Goal: Information Seeking & Learning: Learn about a topic

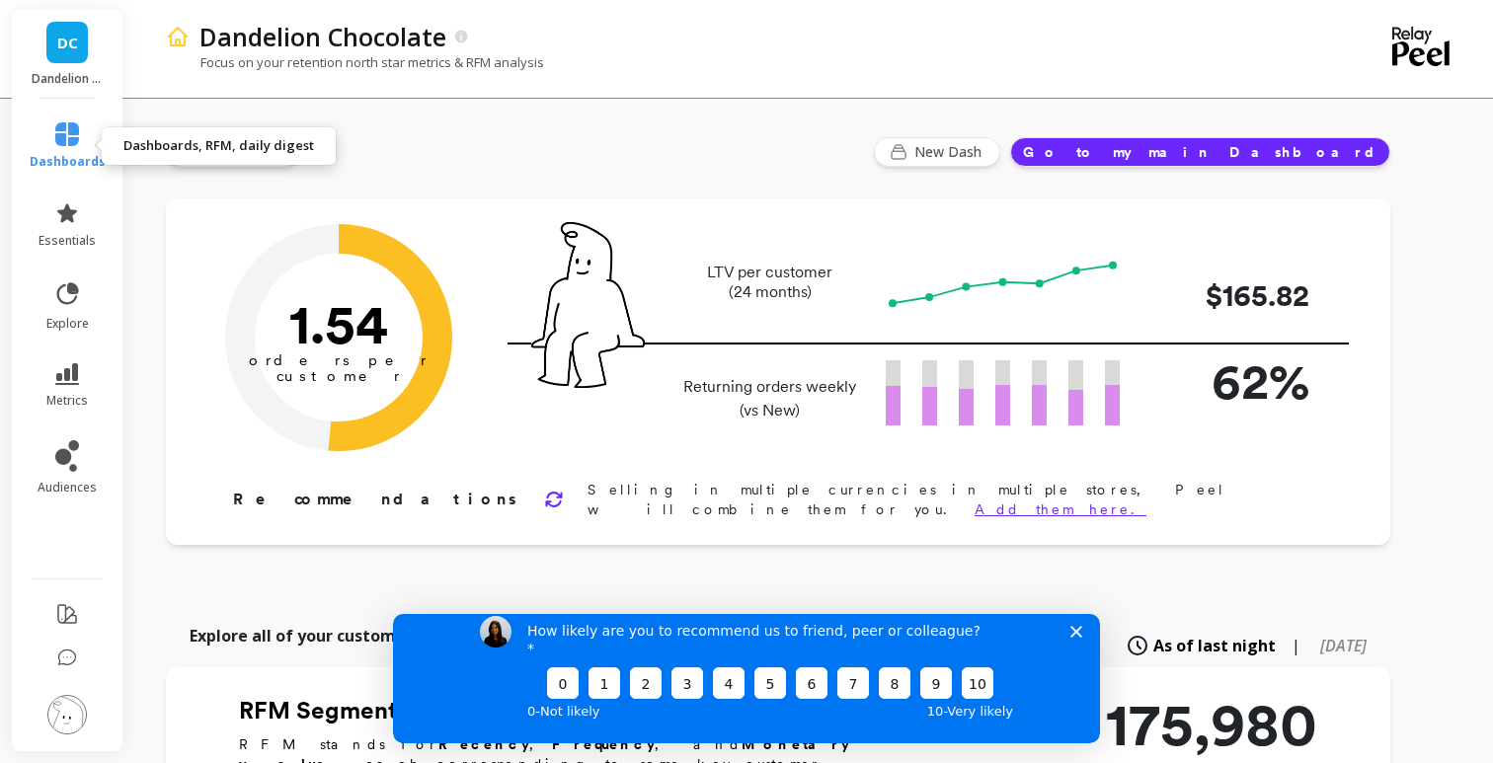
click at [79, 139] on link "dashboards" at bounding box center [68, 145] width 76 height 47
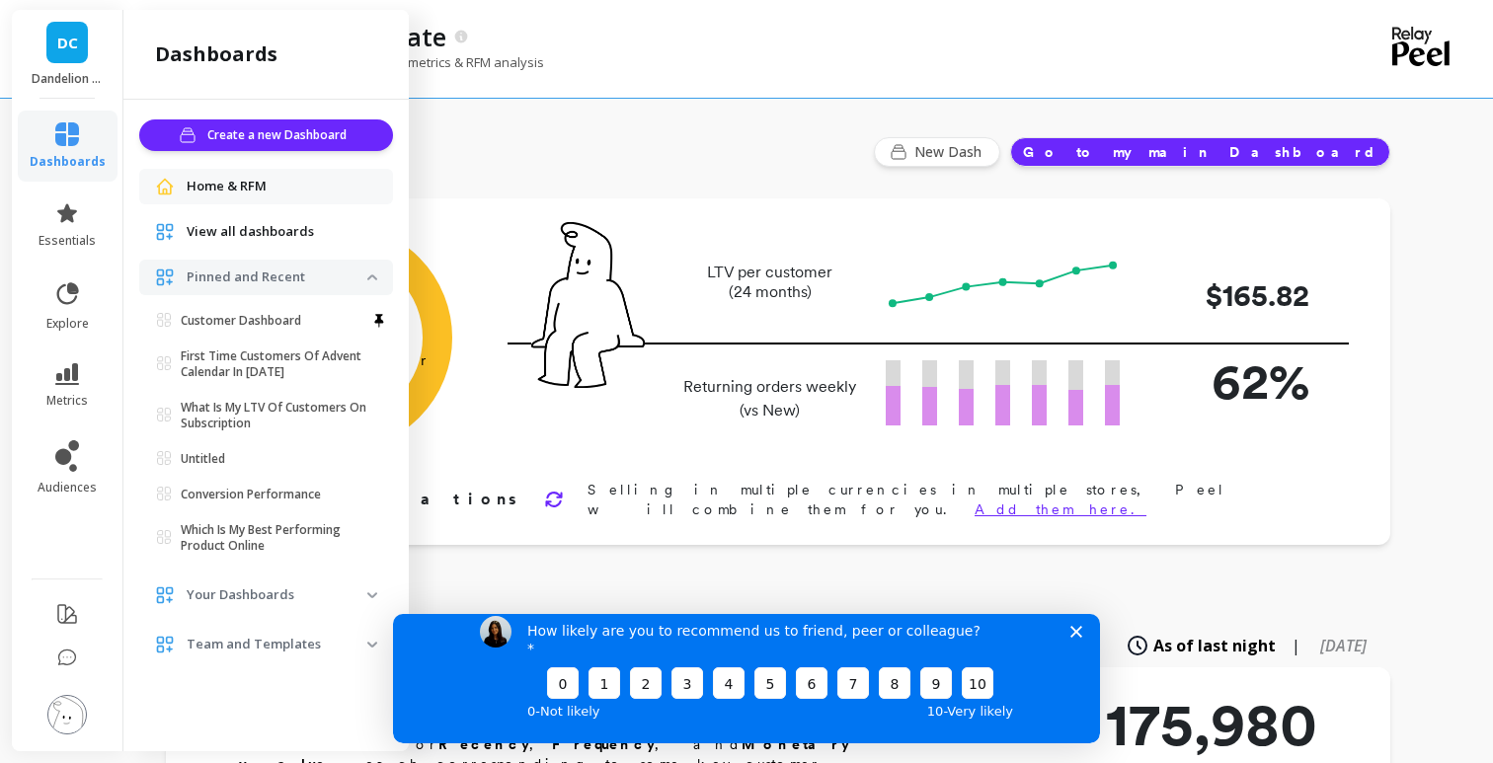
click at [1076, 655] on div "How likely are you to recommend us to friend, peer or colleague? 0 1 2 3 4 5 6 …" at bounding box center [746, 668] width 707 height 147
click at [1083, 647] on div "How likely are you to recommend us to friend, peer or colleague? 0 1 2 3 4 5 6 …" at bounding box center [746, 668] width 707 height 147
click at [1073, 637] on polygon "Close survey" at bounding box center [1076, 631] width 12 height 12
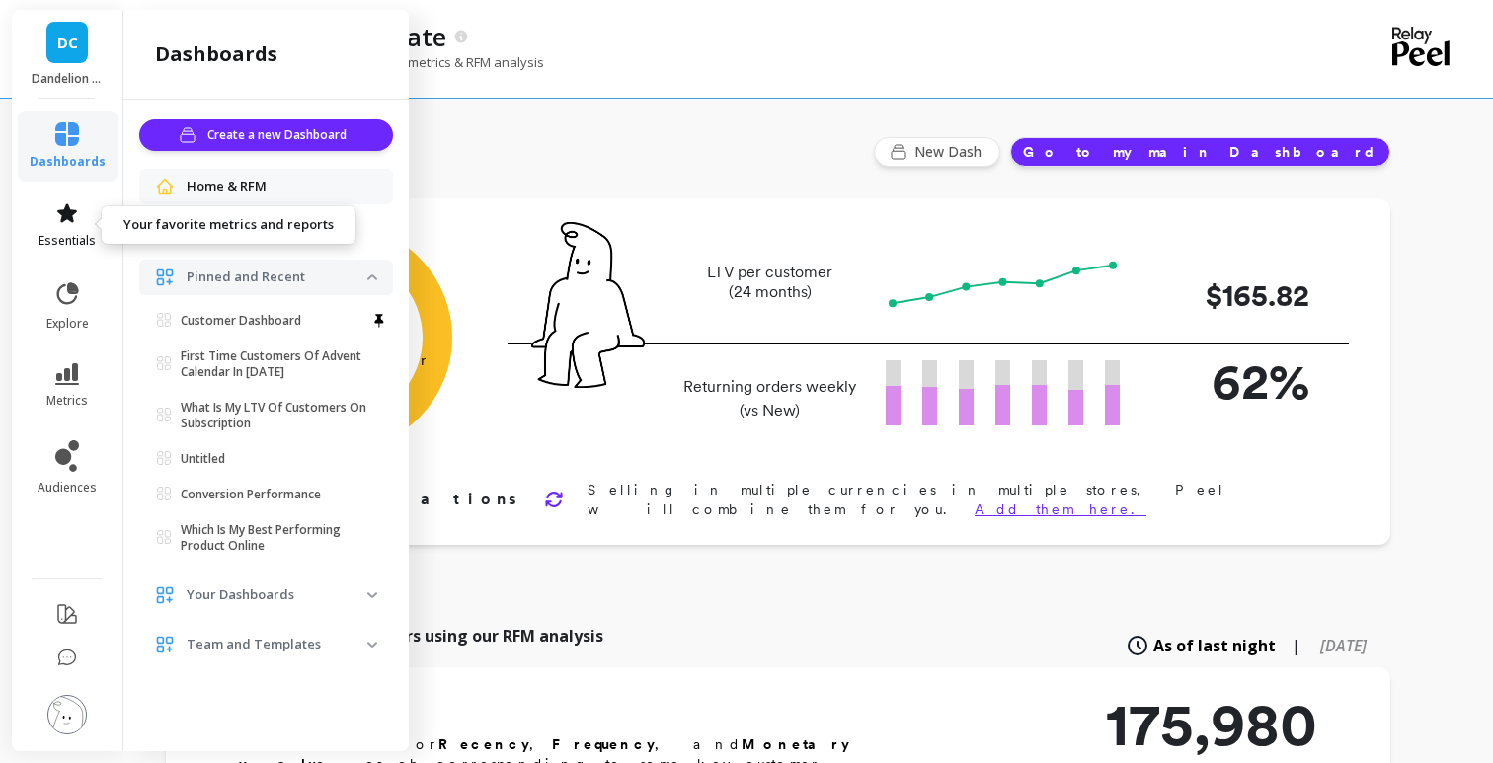
click at [73, 220] on icon at bounding box center [67, 213] width 24 height 24
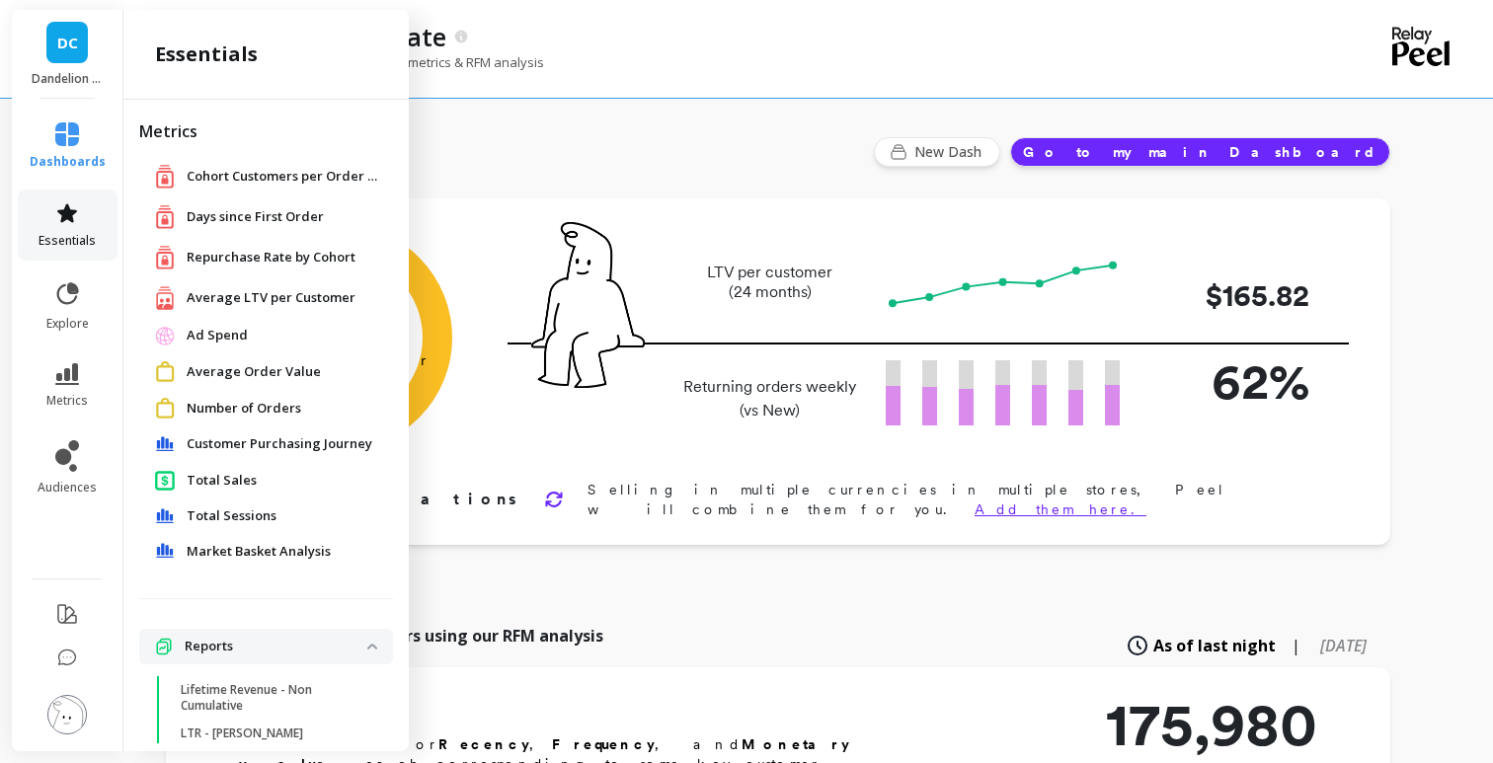
scroll to position [141, 0]
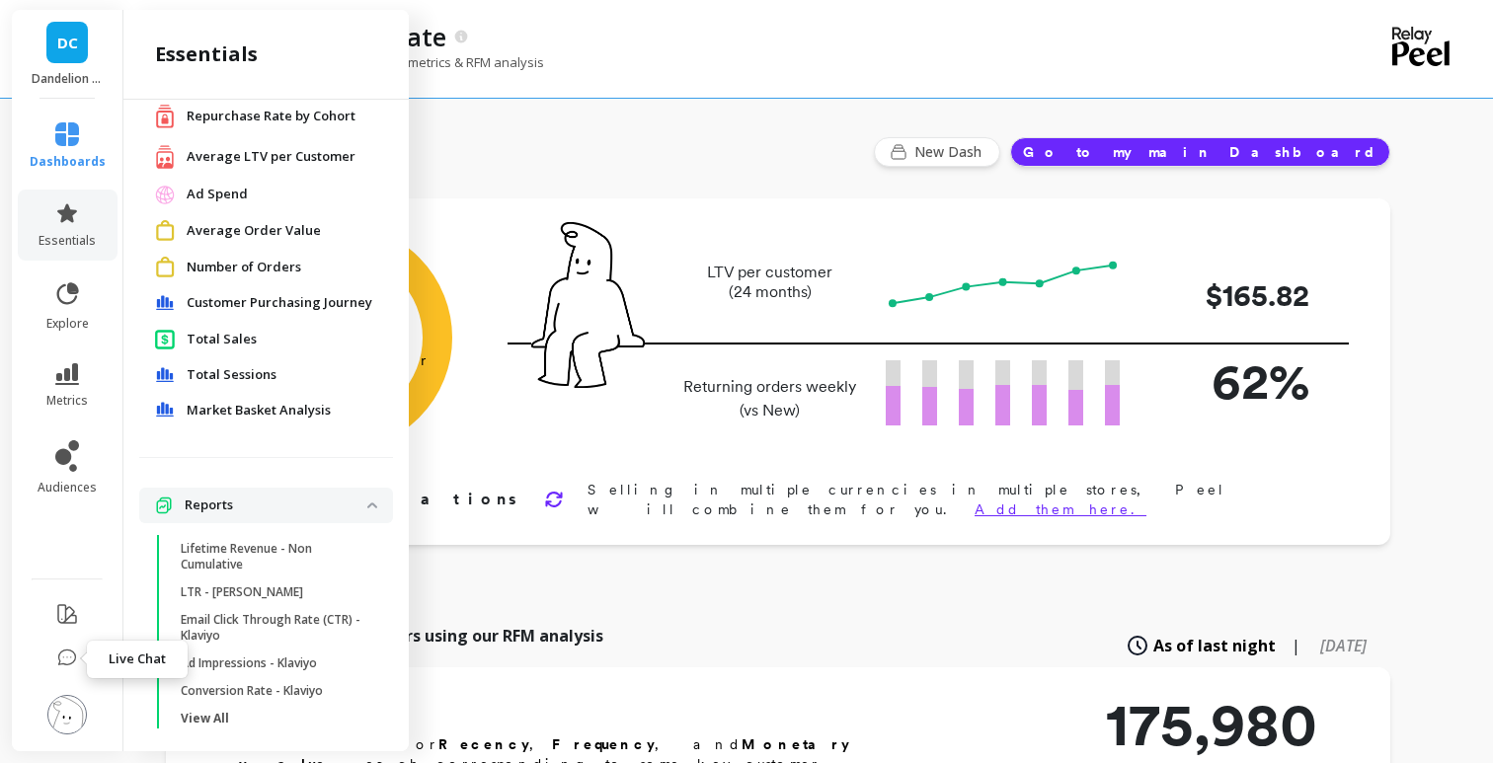
click at [74, 653] on icon at bounding box center [67, 657] width 17 height 15
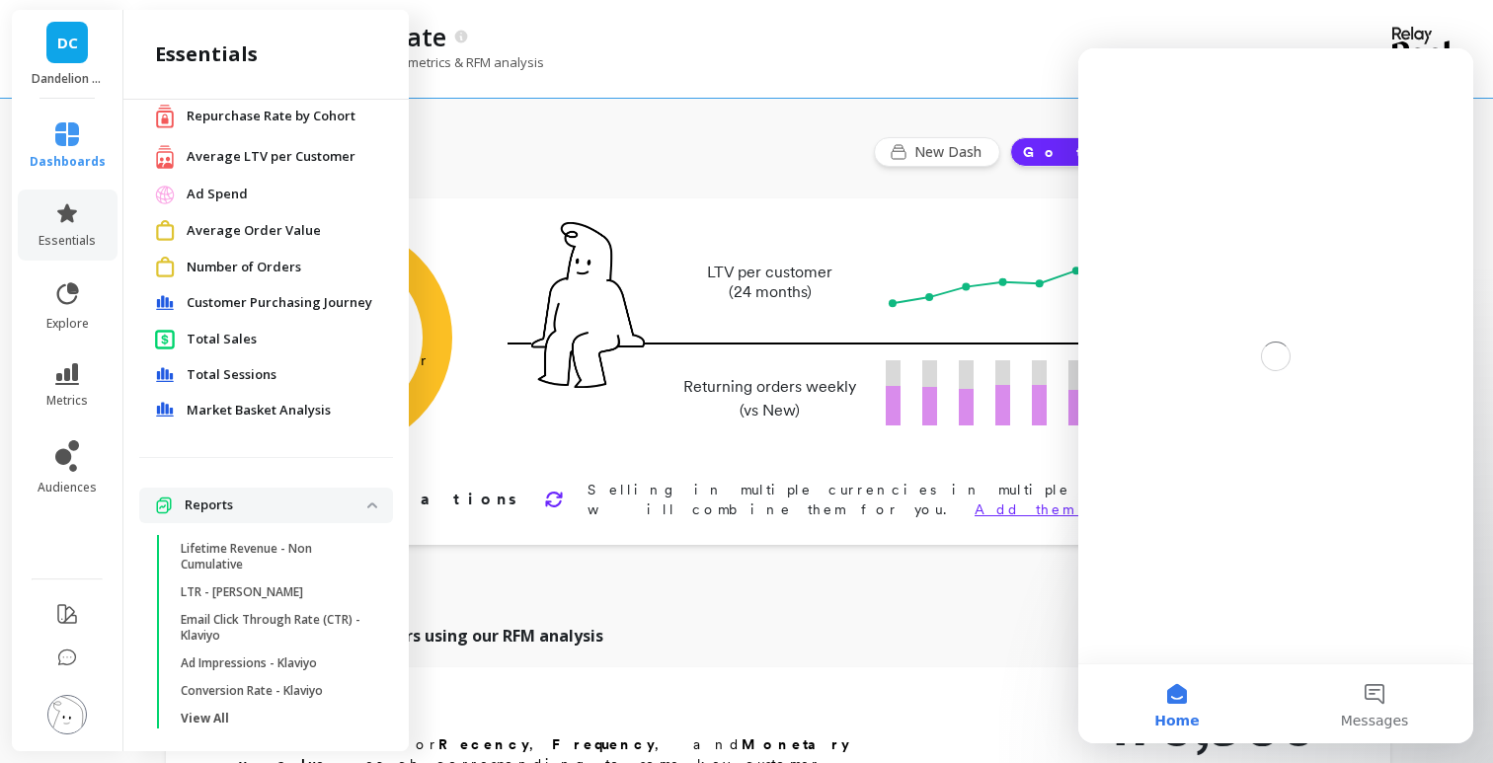
scroll to position [0, 0]
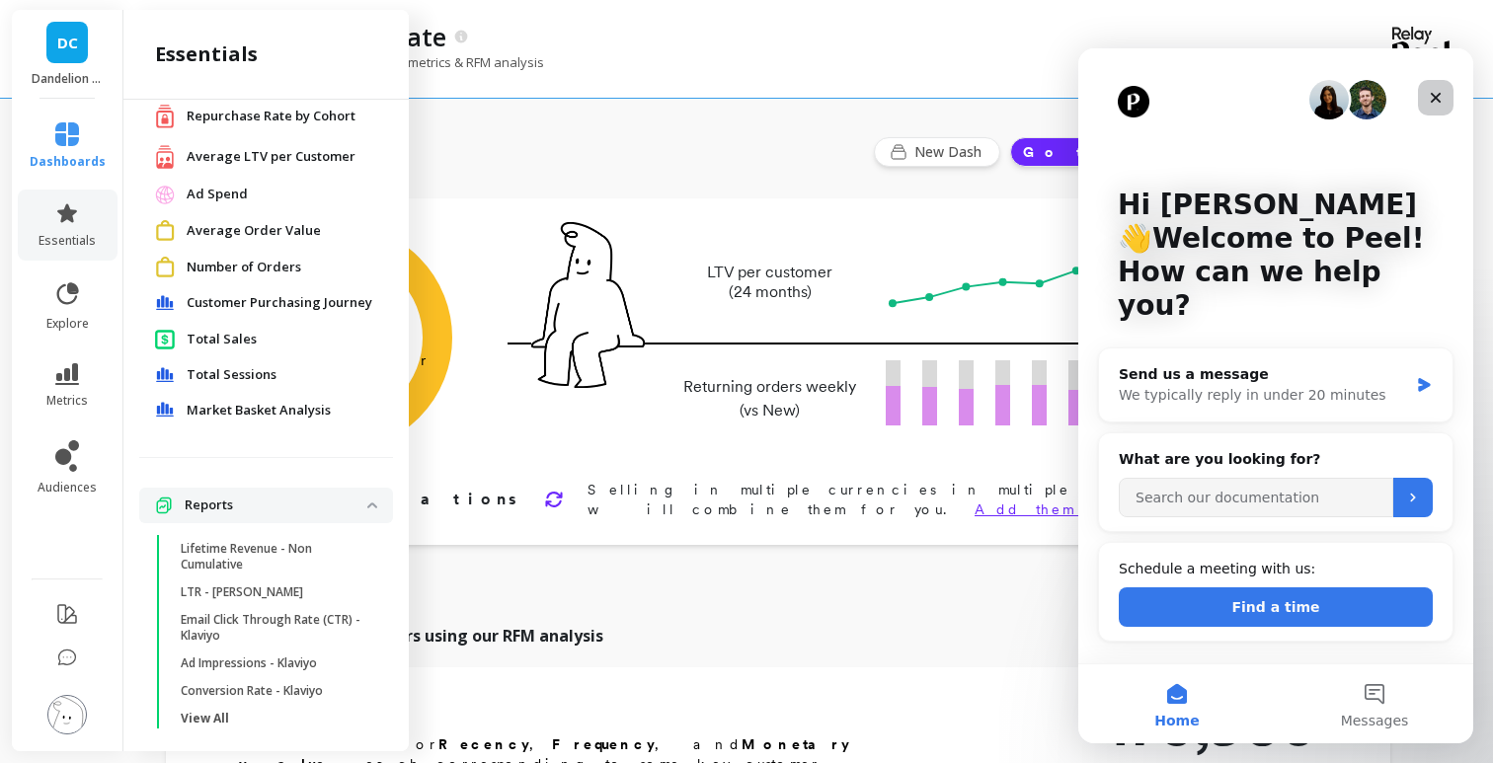
click at [1425, 100] on div "Close" at bounding box center [1436, 98] width 36 height 36
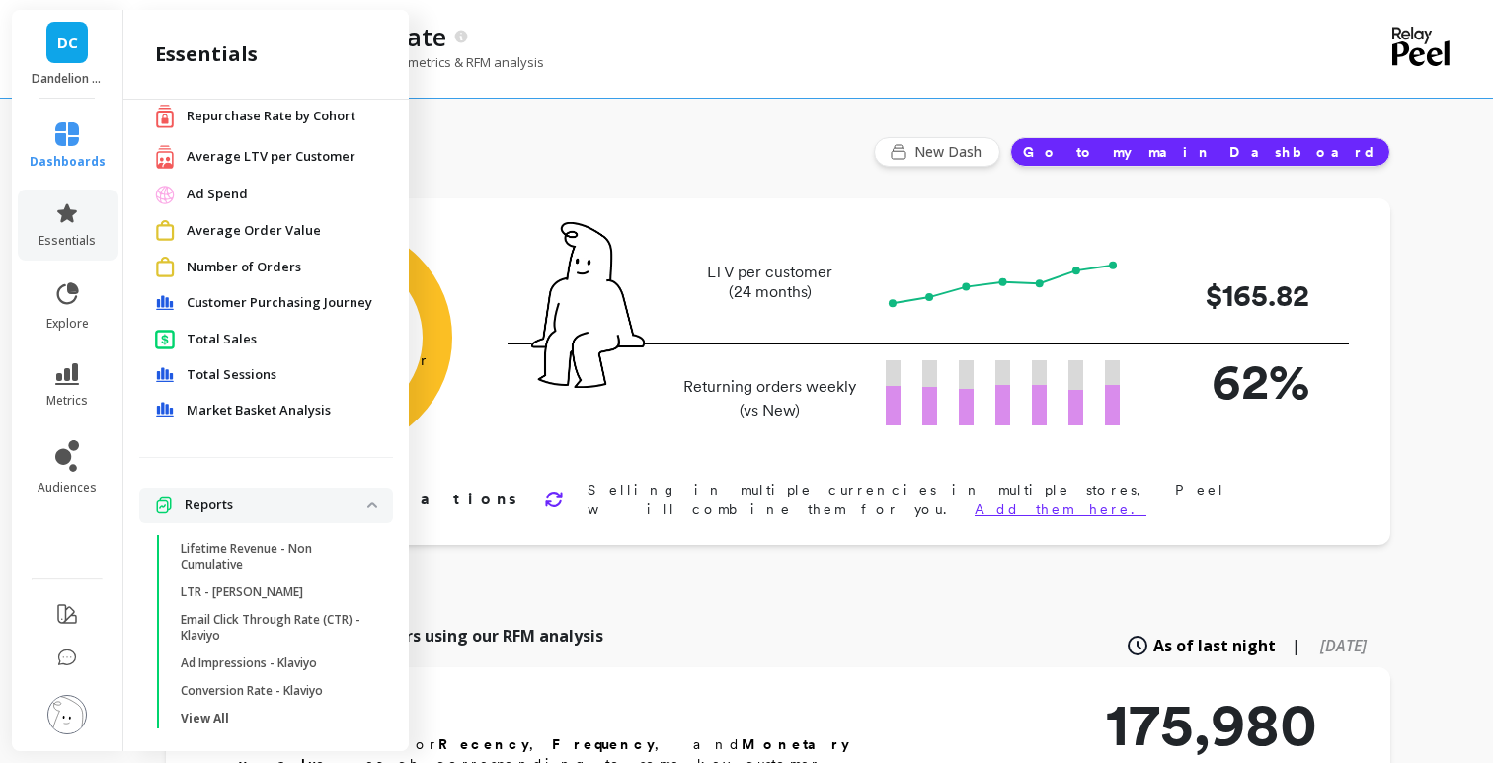
click at [67, 44] on span "DC" at bounding box center [67, 43] width 21 height 23
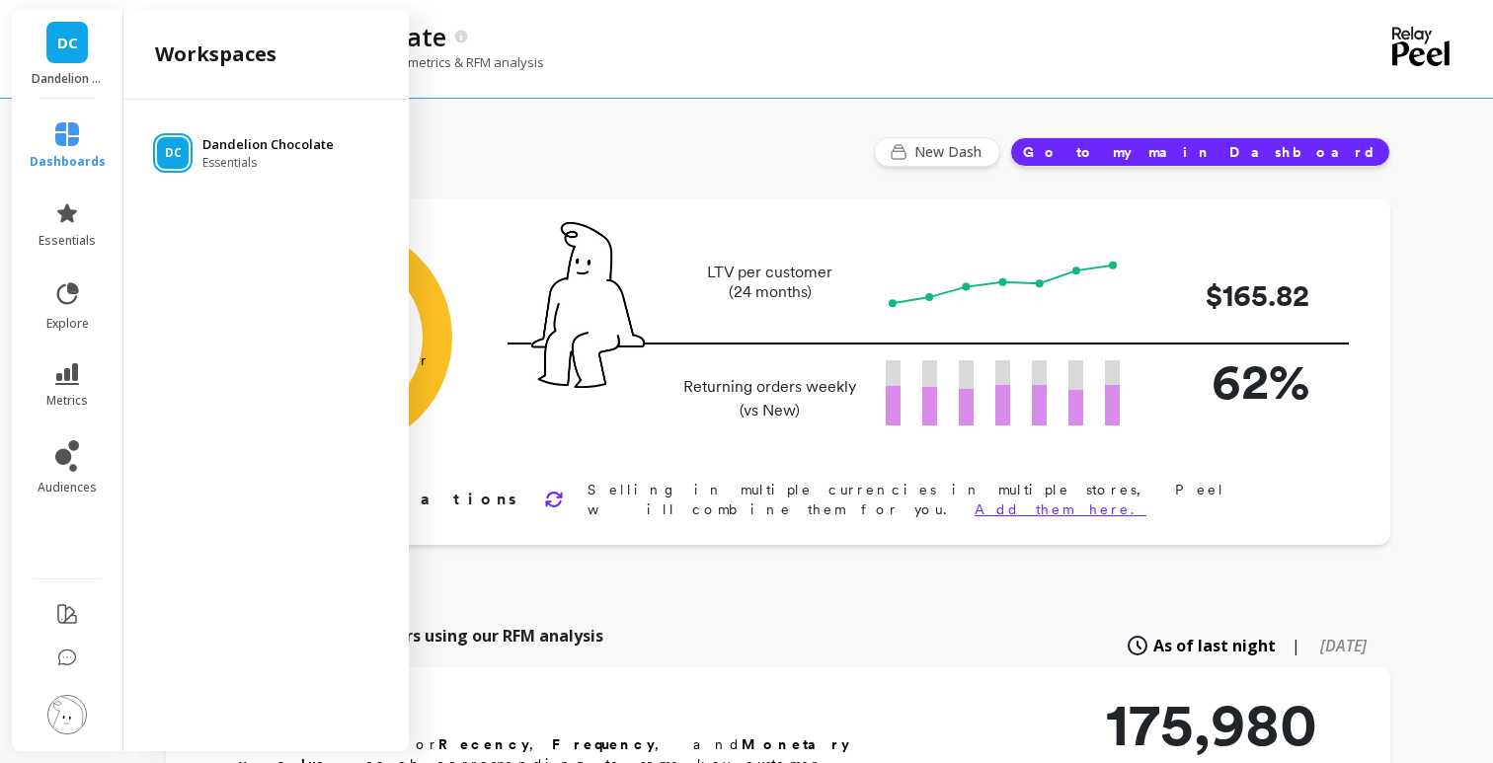
click at [233, 141] on p "Dandelion Chocolate" at bounding box center [267, 145] width 131 height 20
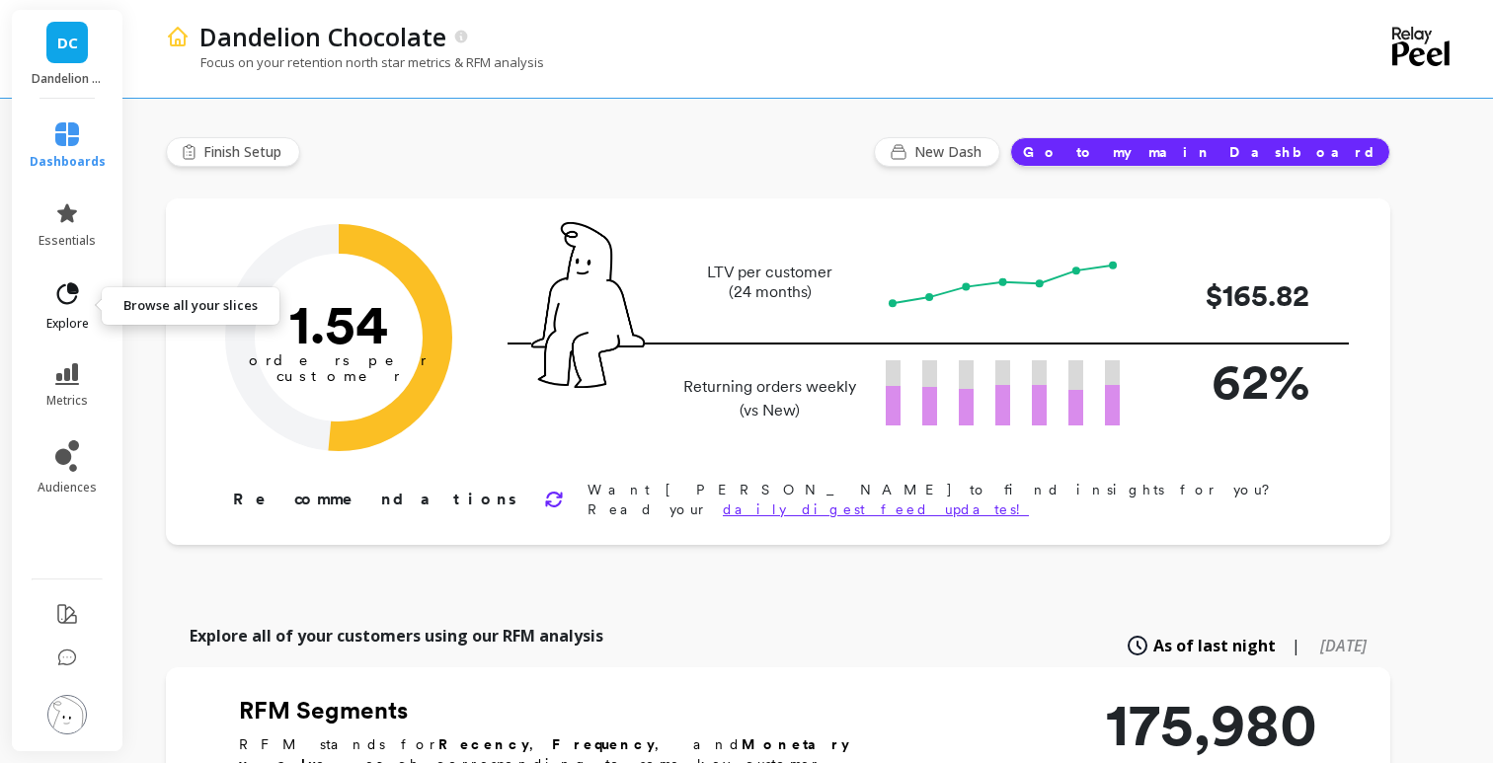
click at [79, 302] on icon at bounding box center [67, 294] width 28 height 28
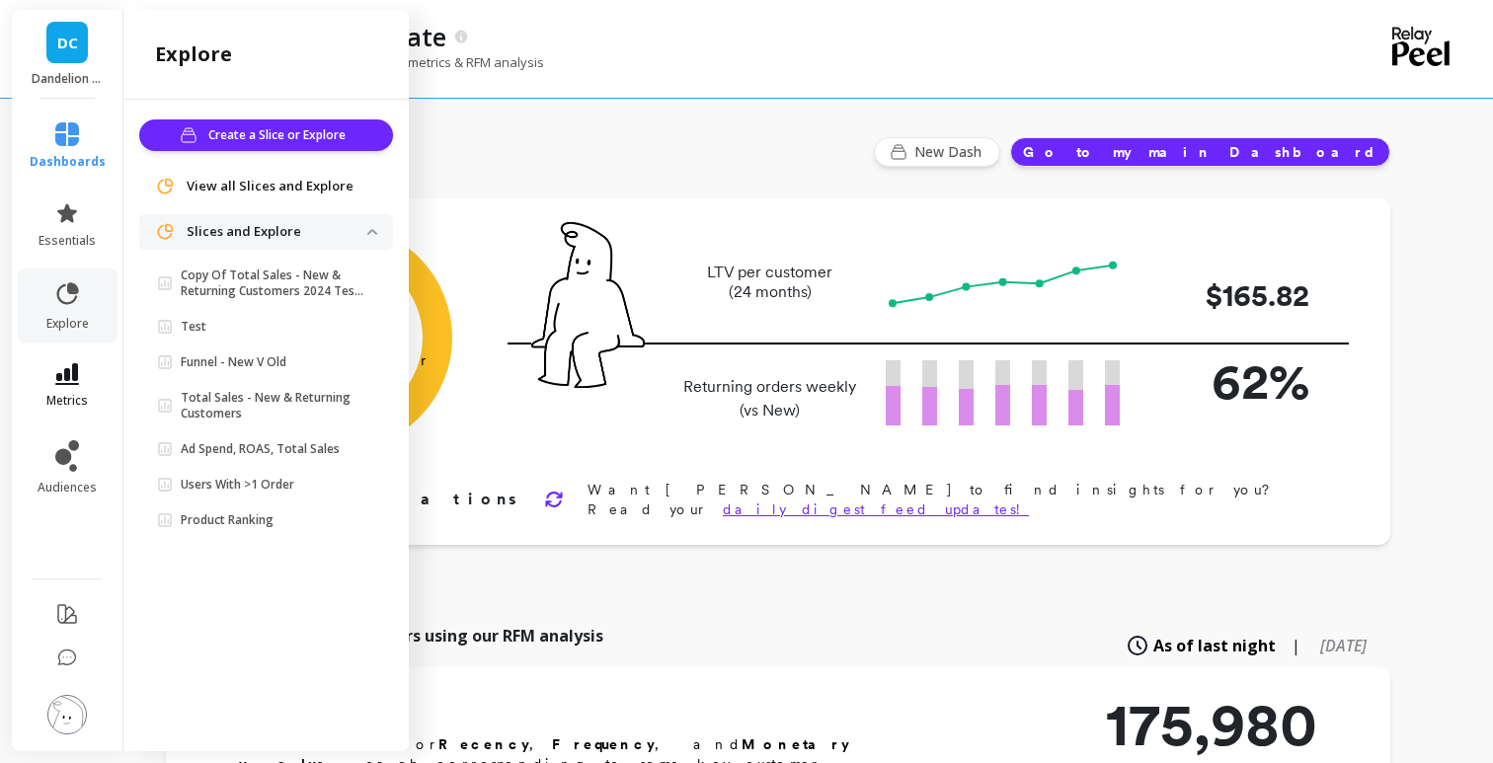
click at [79, 370] on link "metrics" at bounding box center [68, 385] width 76 height 45
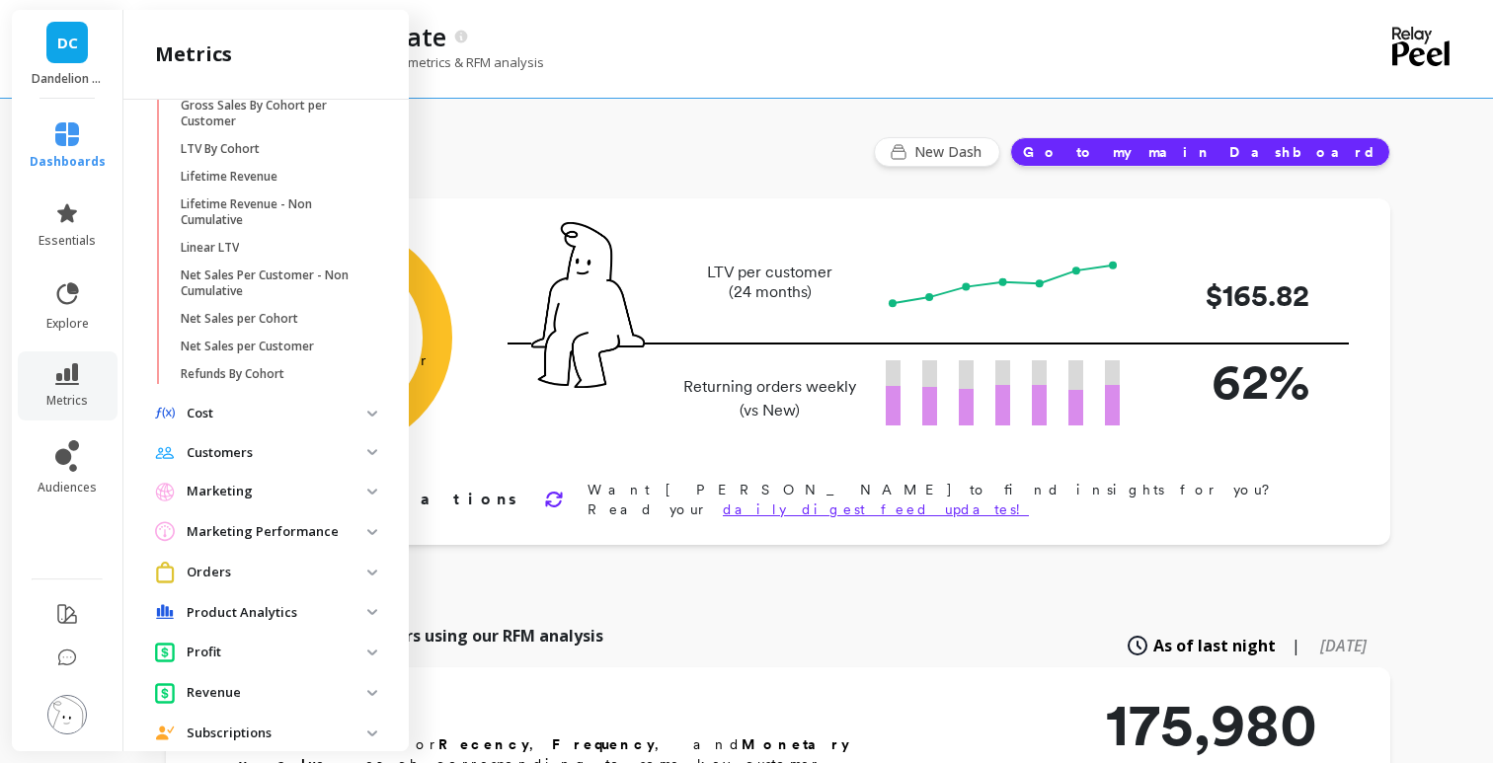
scroll to position [541, 0]
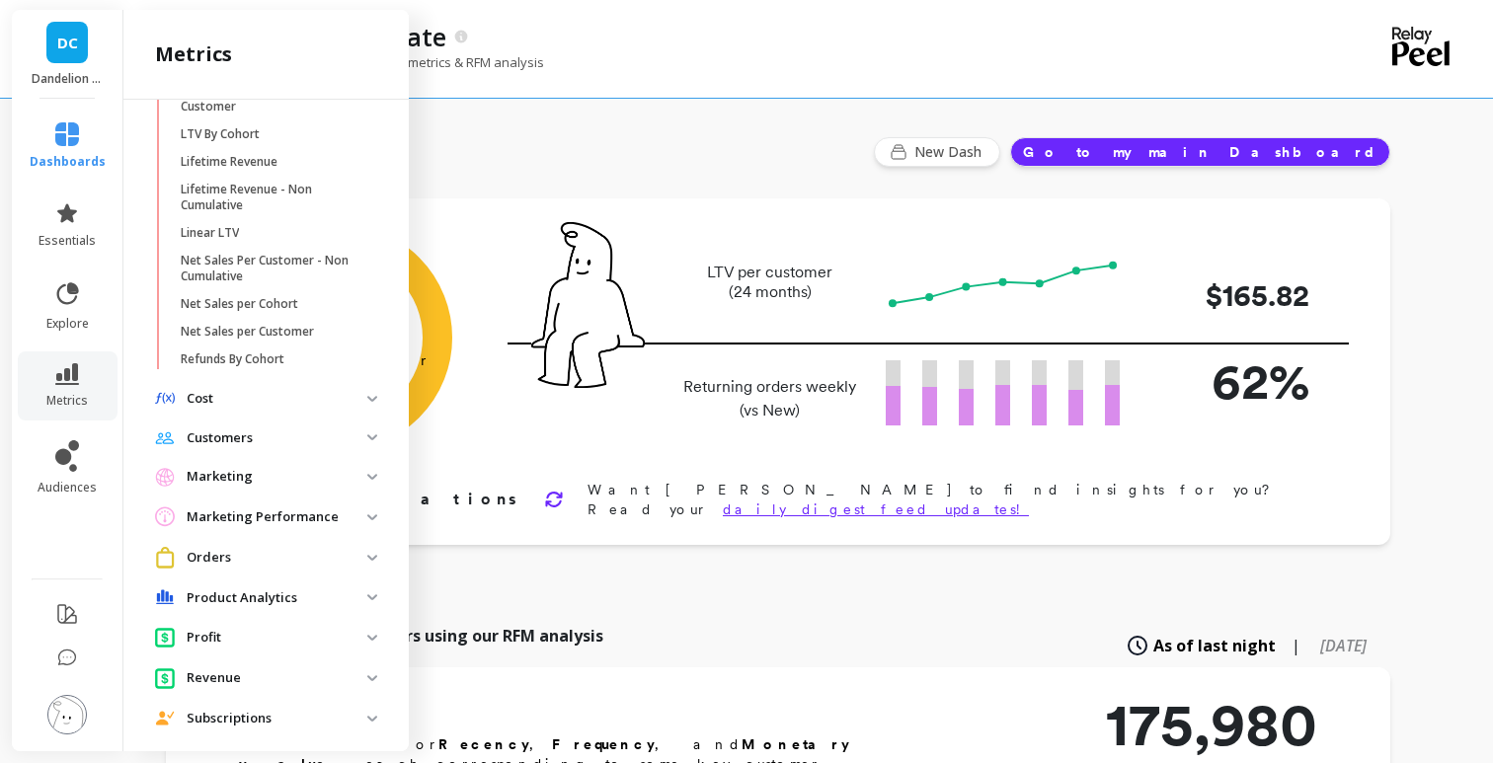
click at [265, 475] on p "Marketing" at bounding box center [277, 477] width 181 height 20
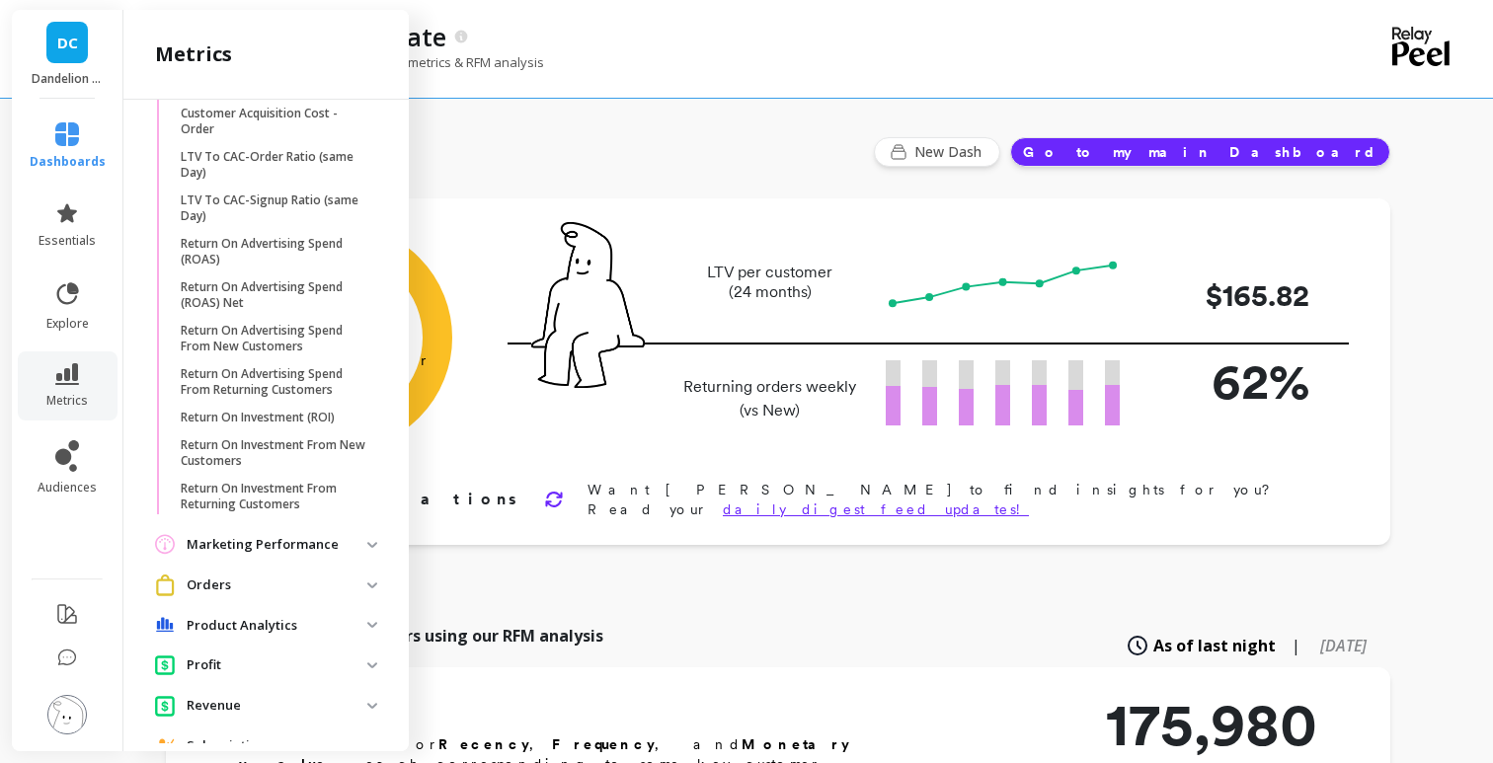
scroll to position [1097, 0]
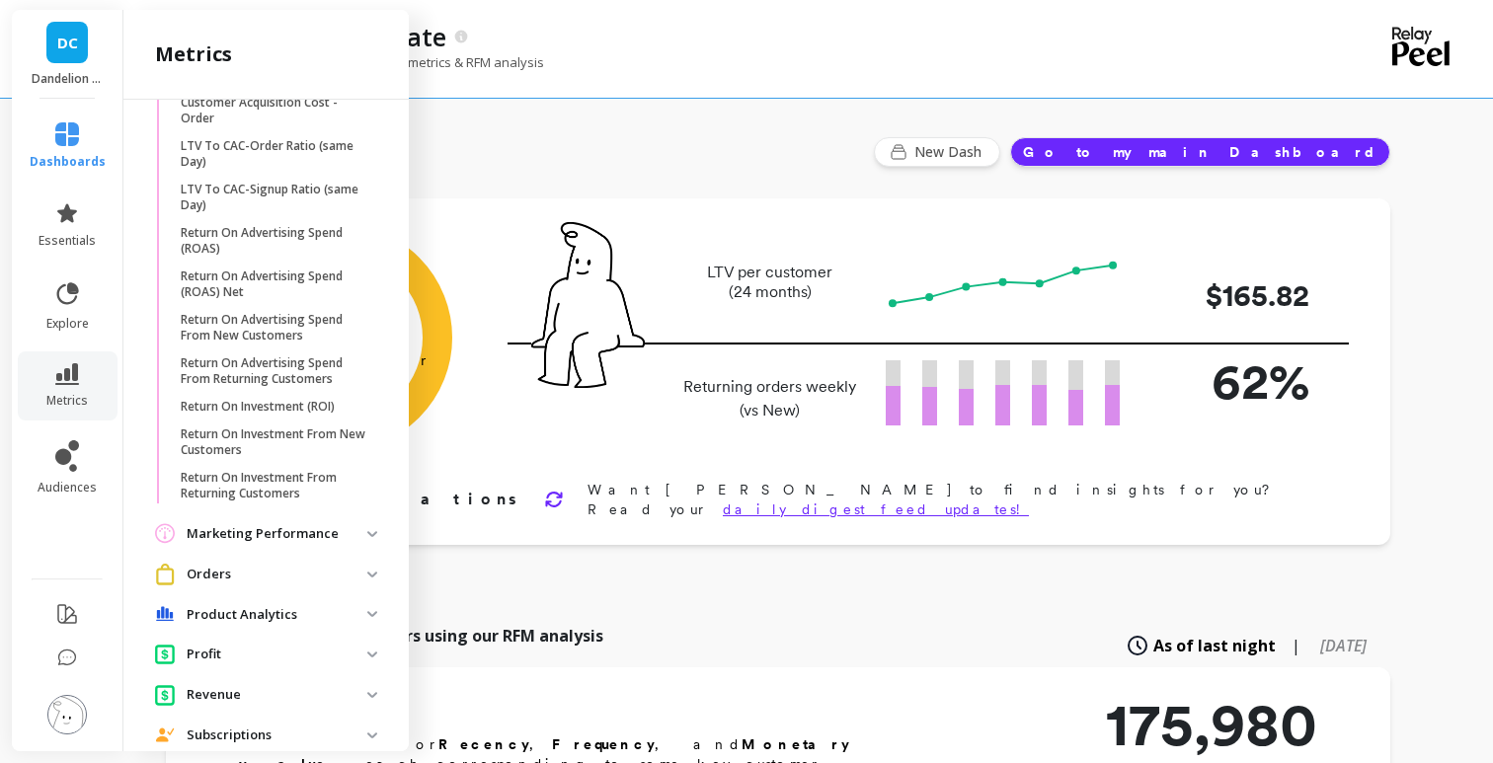
click at [257, 520] on performance "Marketing Performance" at bounding box center [266, 533] width 254 height 37
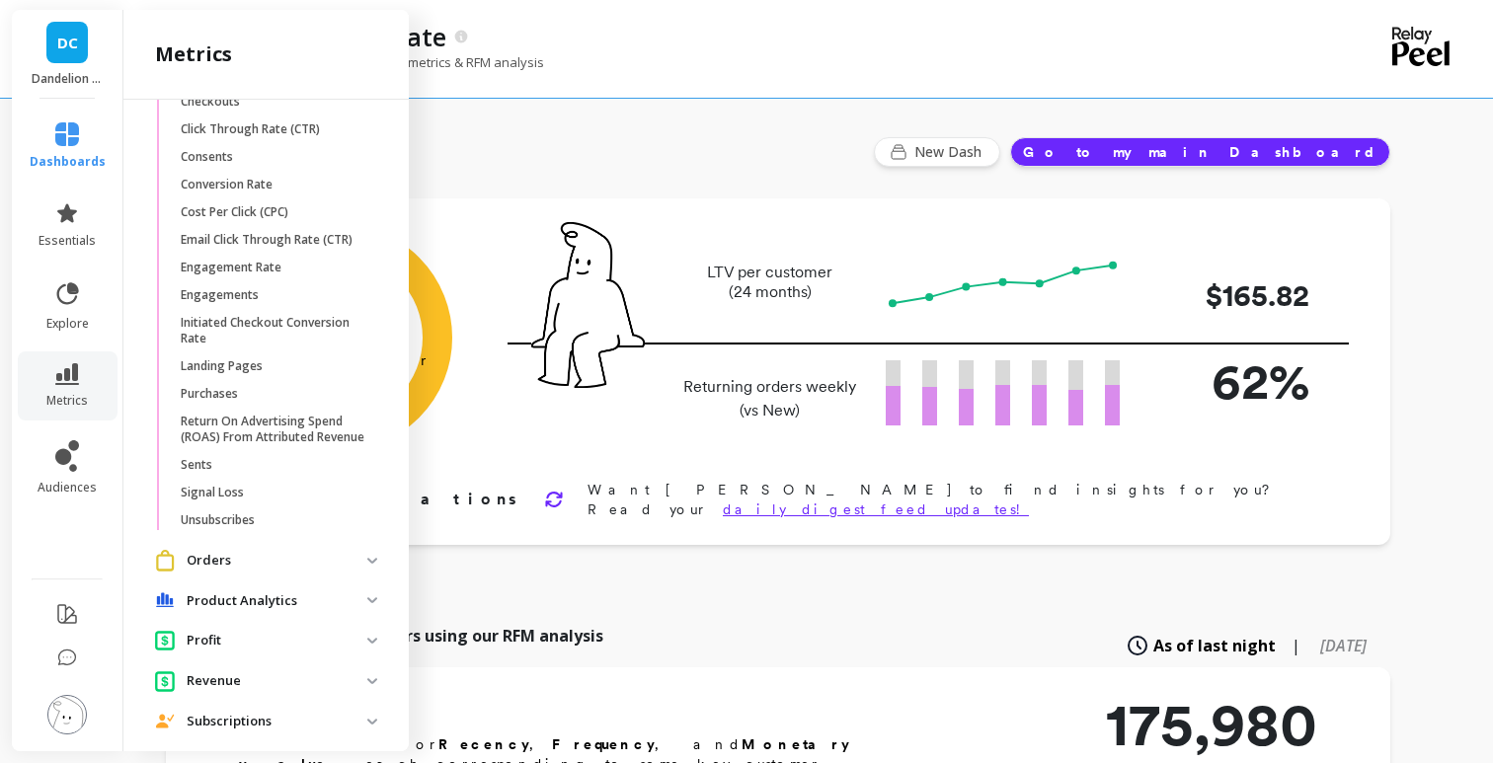
scroll to position [1914, 0]
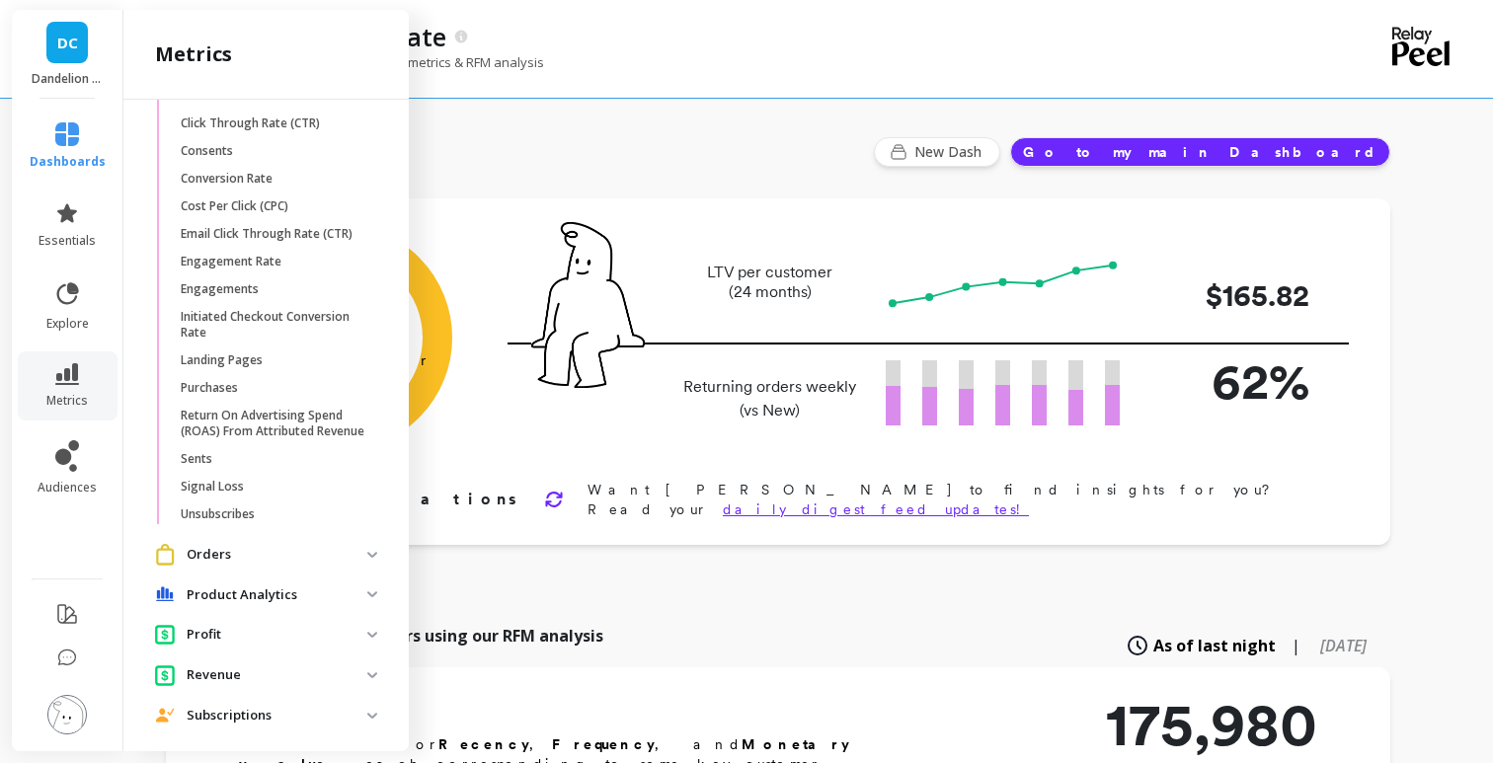
click at [253, 598] on p "Product Analytics" at bounding box center [277, 595] width 181 height 20
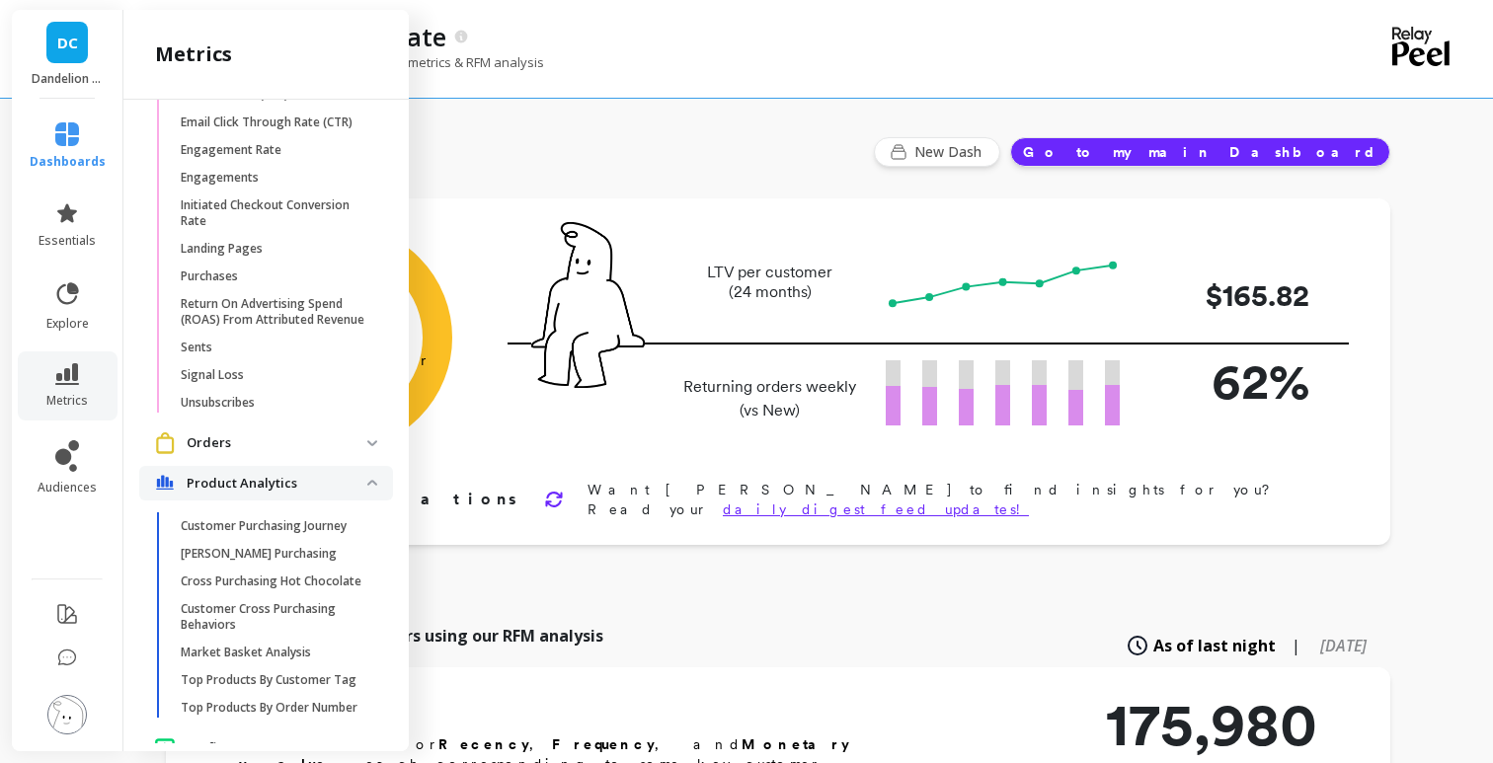
scroll to position [2043, 0]
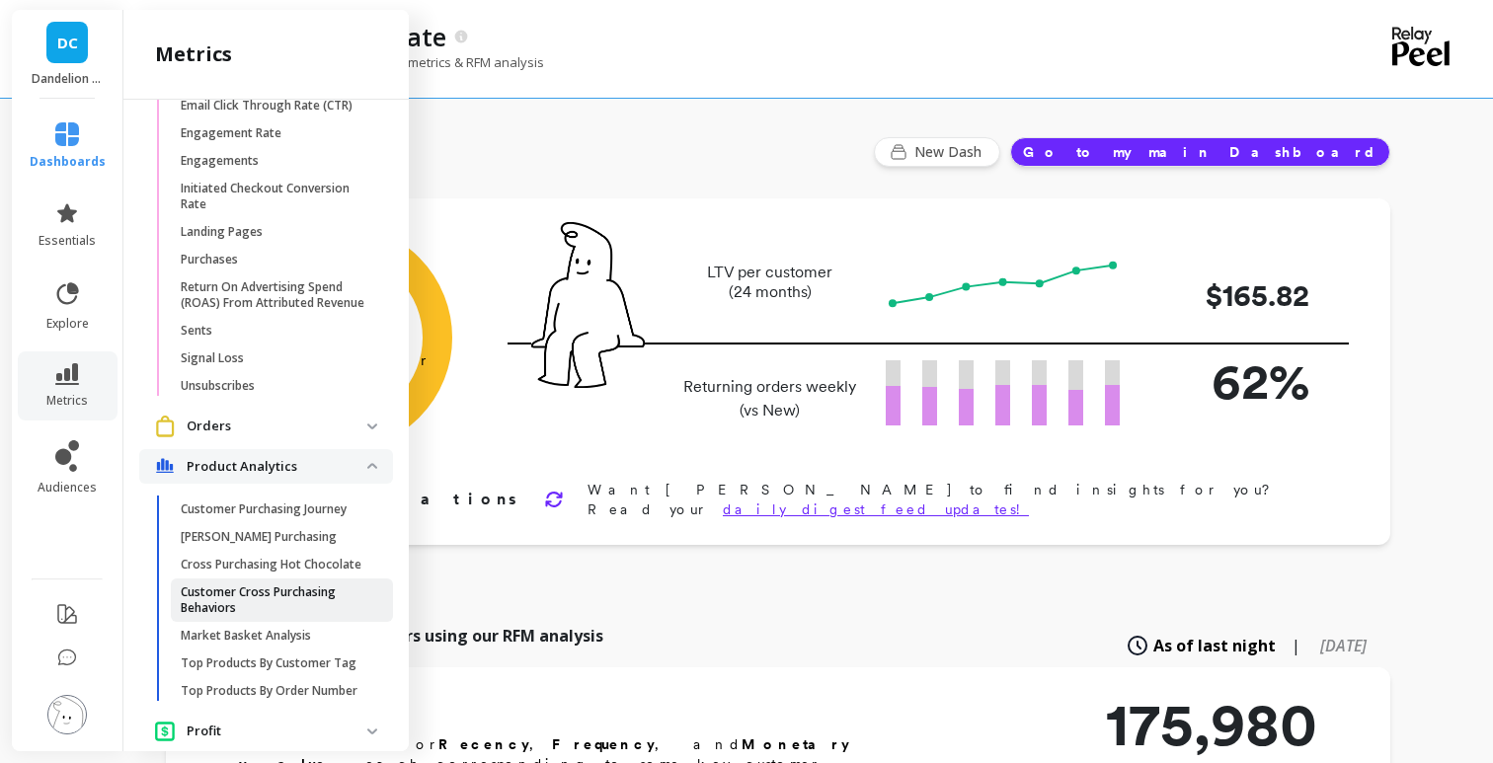
click at [277, 602] on p "Customer Cross Purchasing Behaviors" at bounding box center [275, 600] width 189 height 32
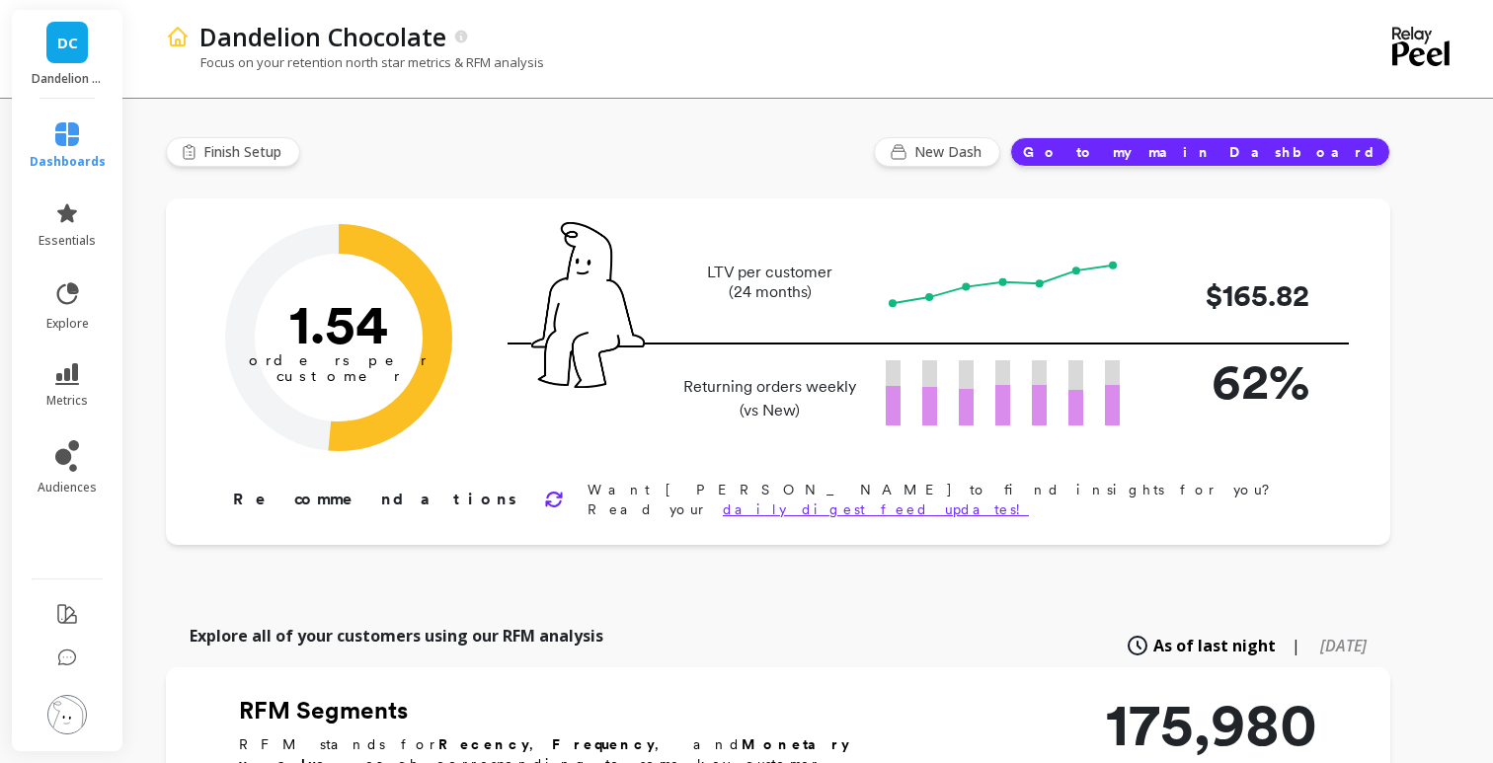
scroll to position [0, 0]
